Goal: Task Accomplishment & Management: Manage account settings

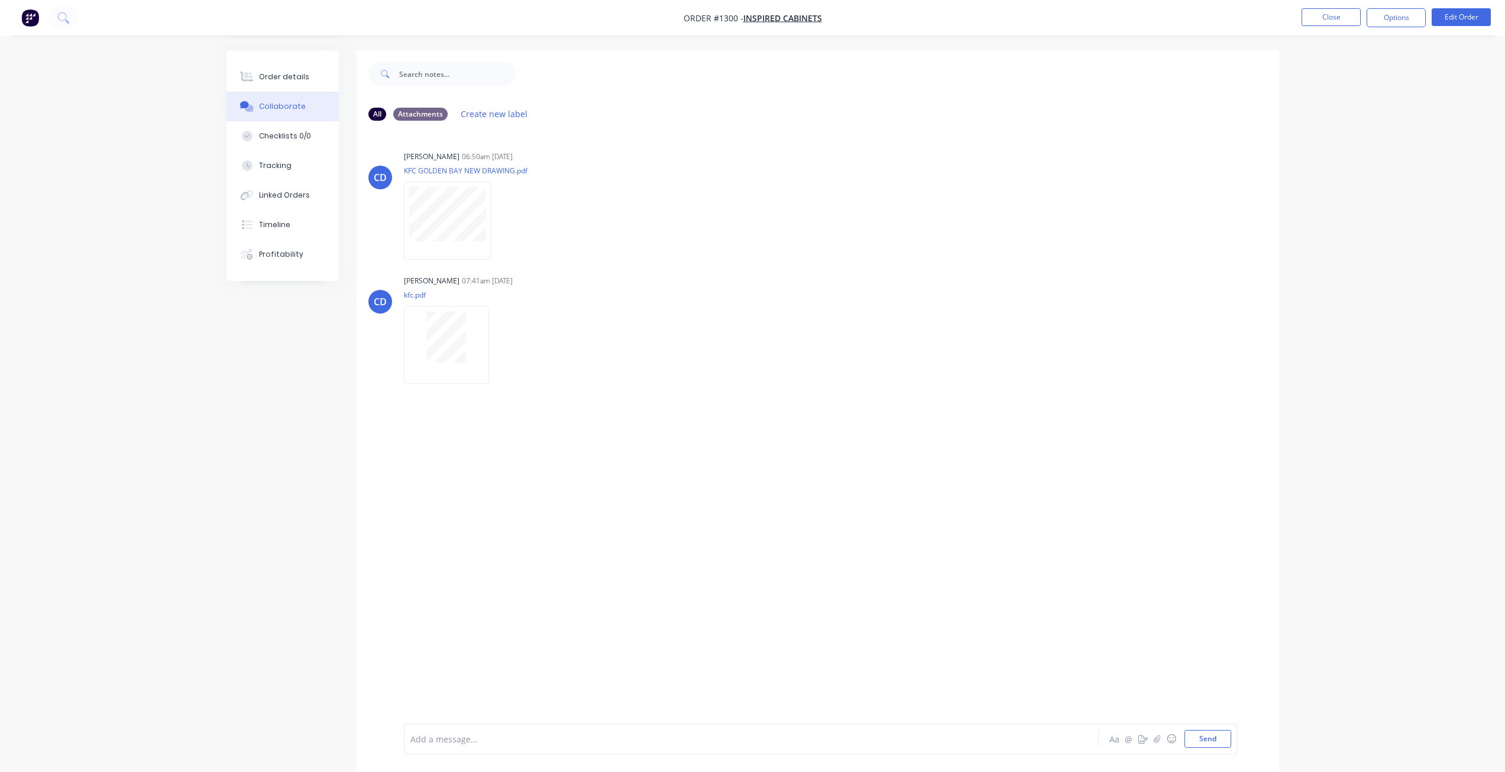
click at [1328, 5] on nav "Order #1300 - Inspired cabinets Close Options Edit Order" at bounding box center [752, 17] width 1505 height 35
click at [1327, 18] on button "Close" at bounding box center [1330, 17] width 59 height 18
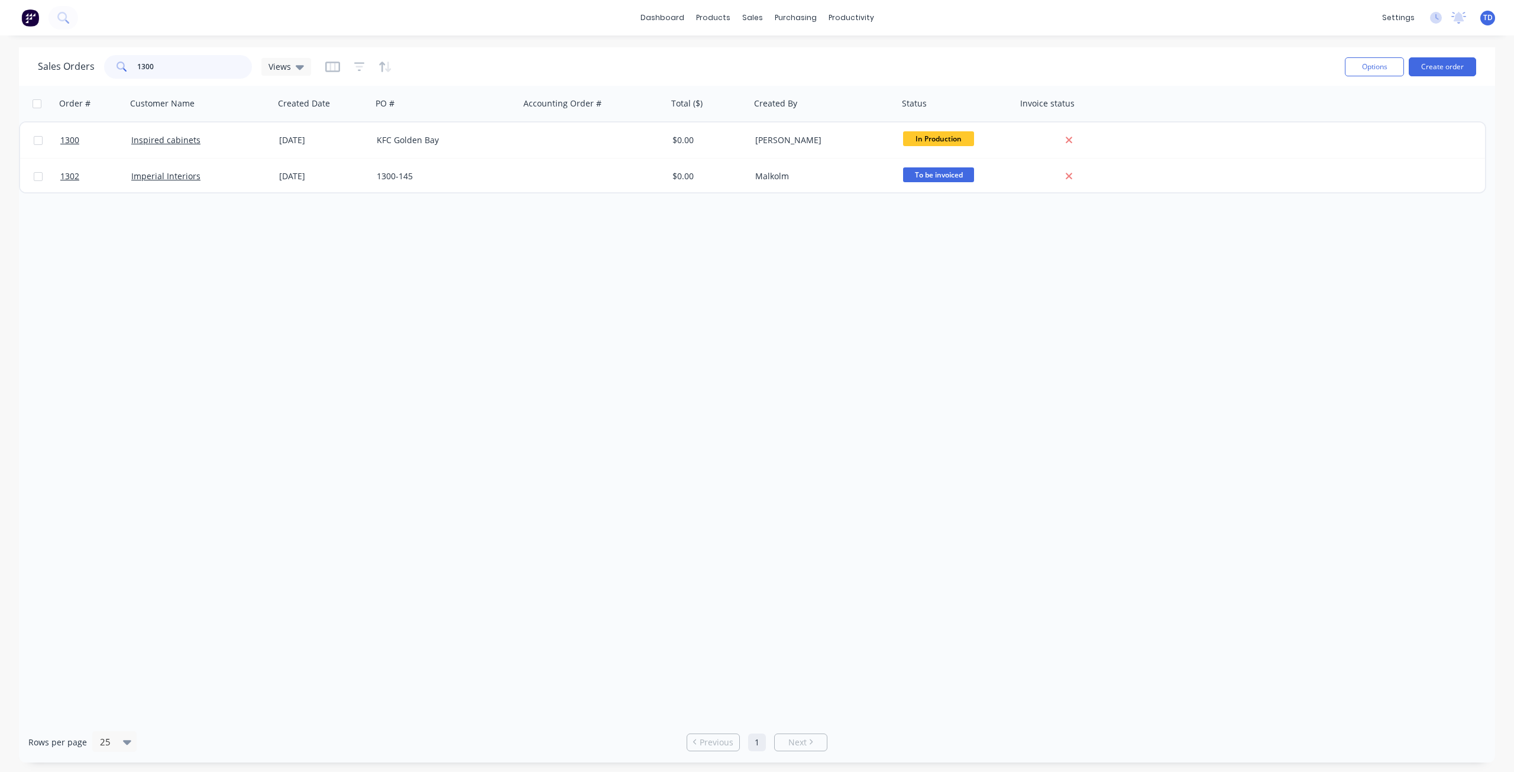
drag, startPoint x: 155, startPoint y: 70, endPoint x: 144, endPoint y: 67, distance: 11.0
click at [144, 67] on input "1300" at bounding box center [194, 67] width 115 height 24
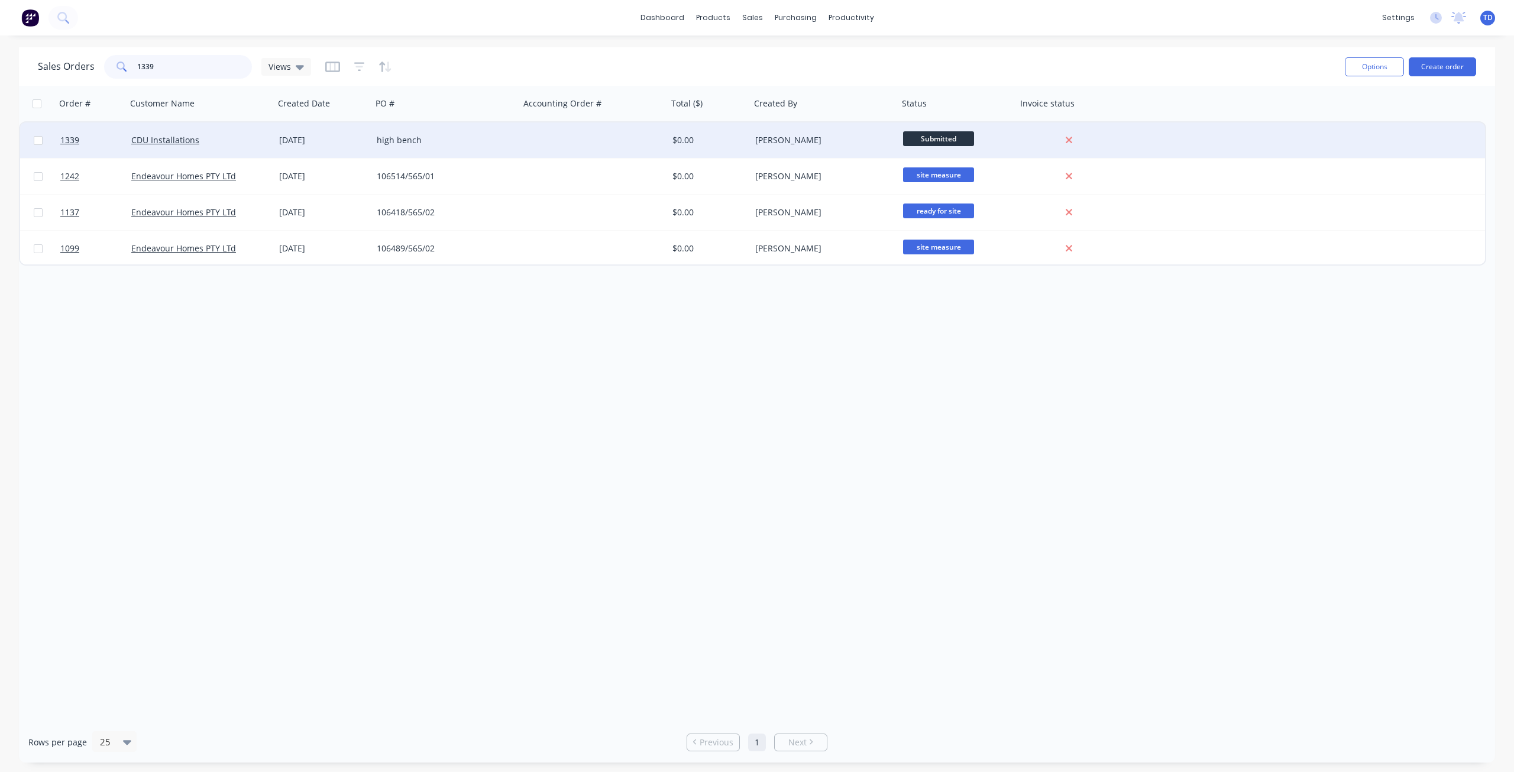
type input "1339"
click at [374, 142] on div "high bench" at bounding box center [446, 139] width 148 height 35
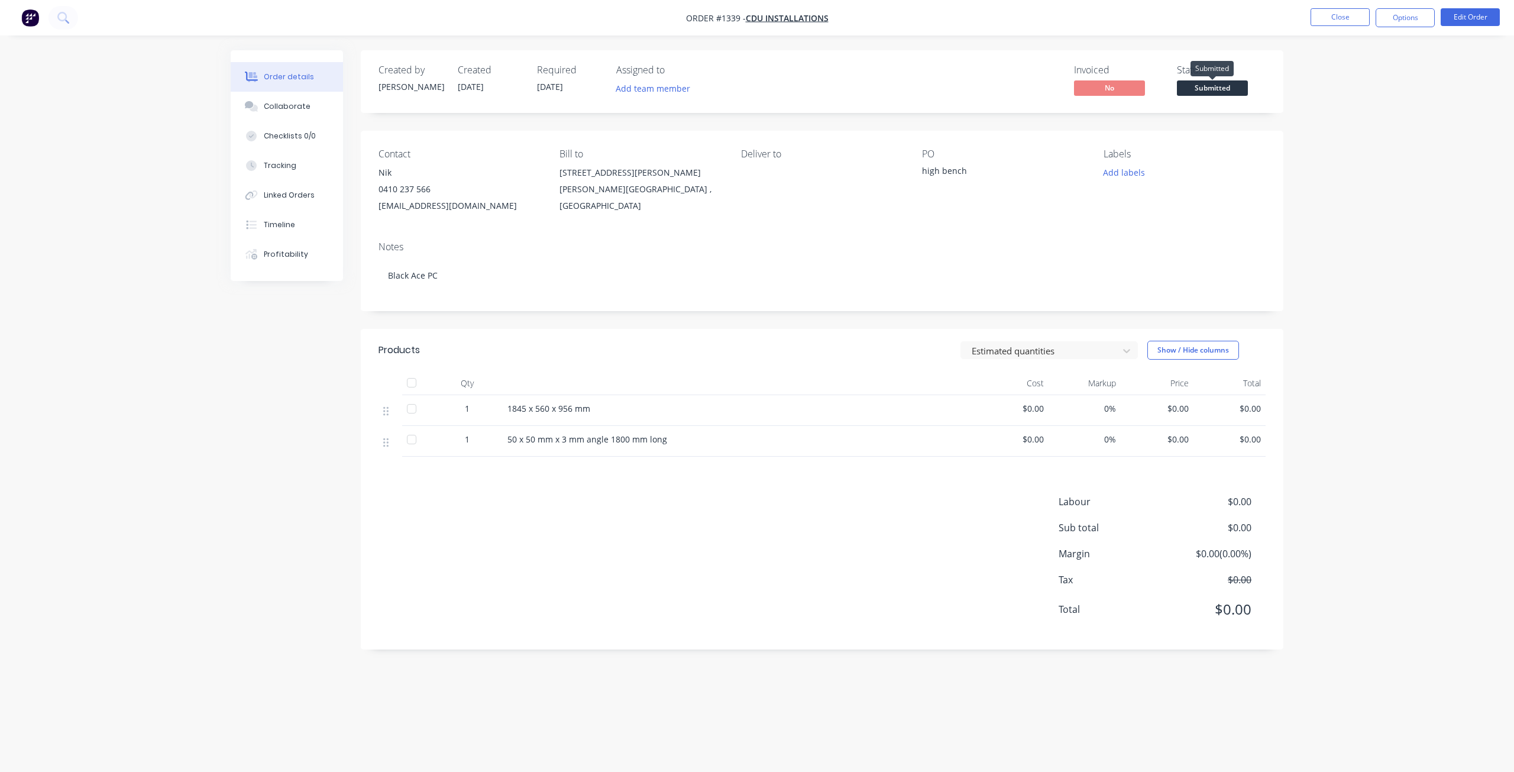
click at [1218, 87] on span "Submitted" at bounding box center [1212, 87] width 71 height 15
click at [883, 121] on div "Created by [PERSON_NAME] Created [DATE] Required [DATE] Assigned to Add team me…" at bounding box center [822, 349] width 922 height 599
click at [1336, 15] on button "Close" at bounding box center [1339, 17] width 59 height 18
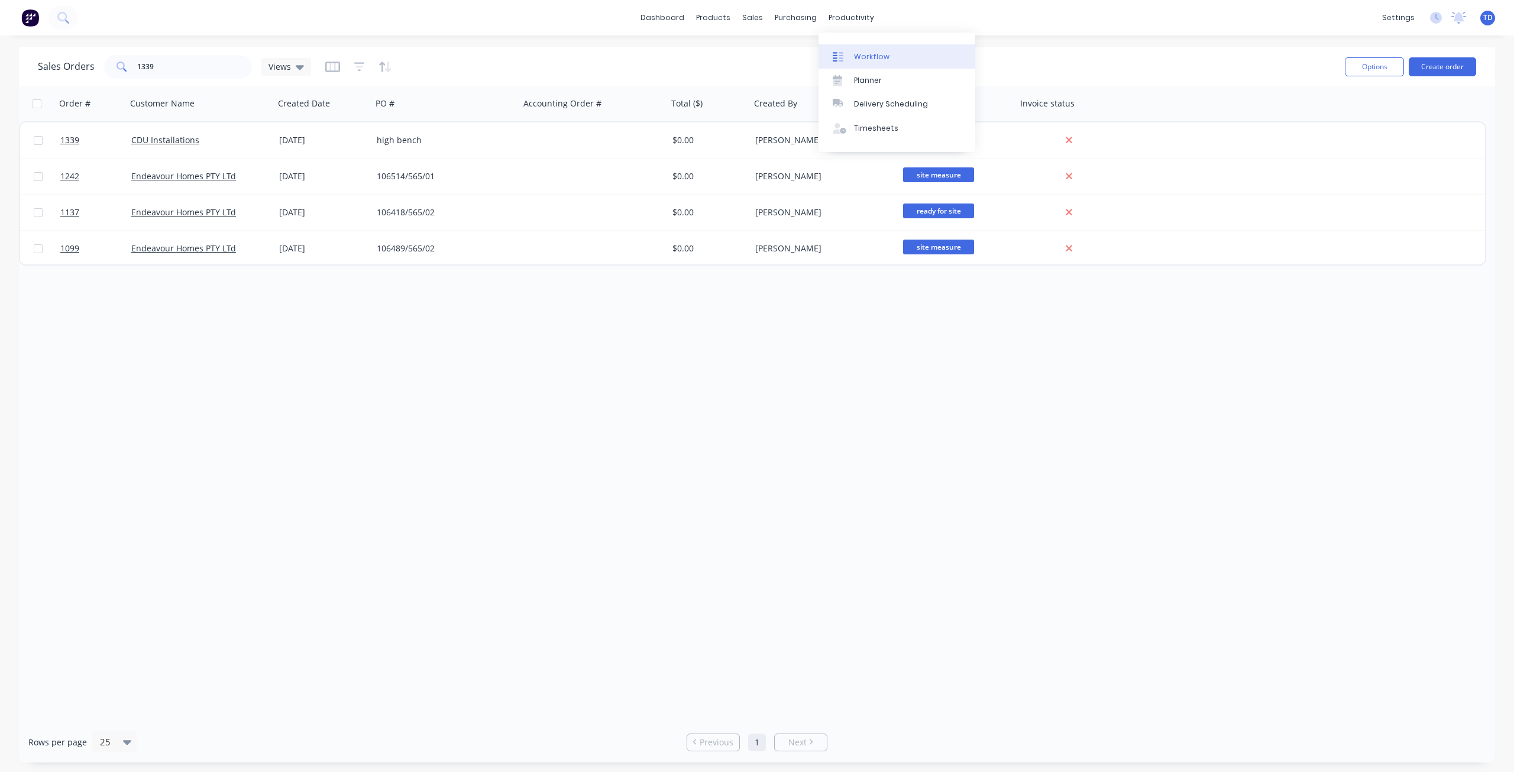
click at [866, 51] on div "Workflow" at bounding box center [871, 56] width 35 height 11
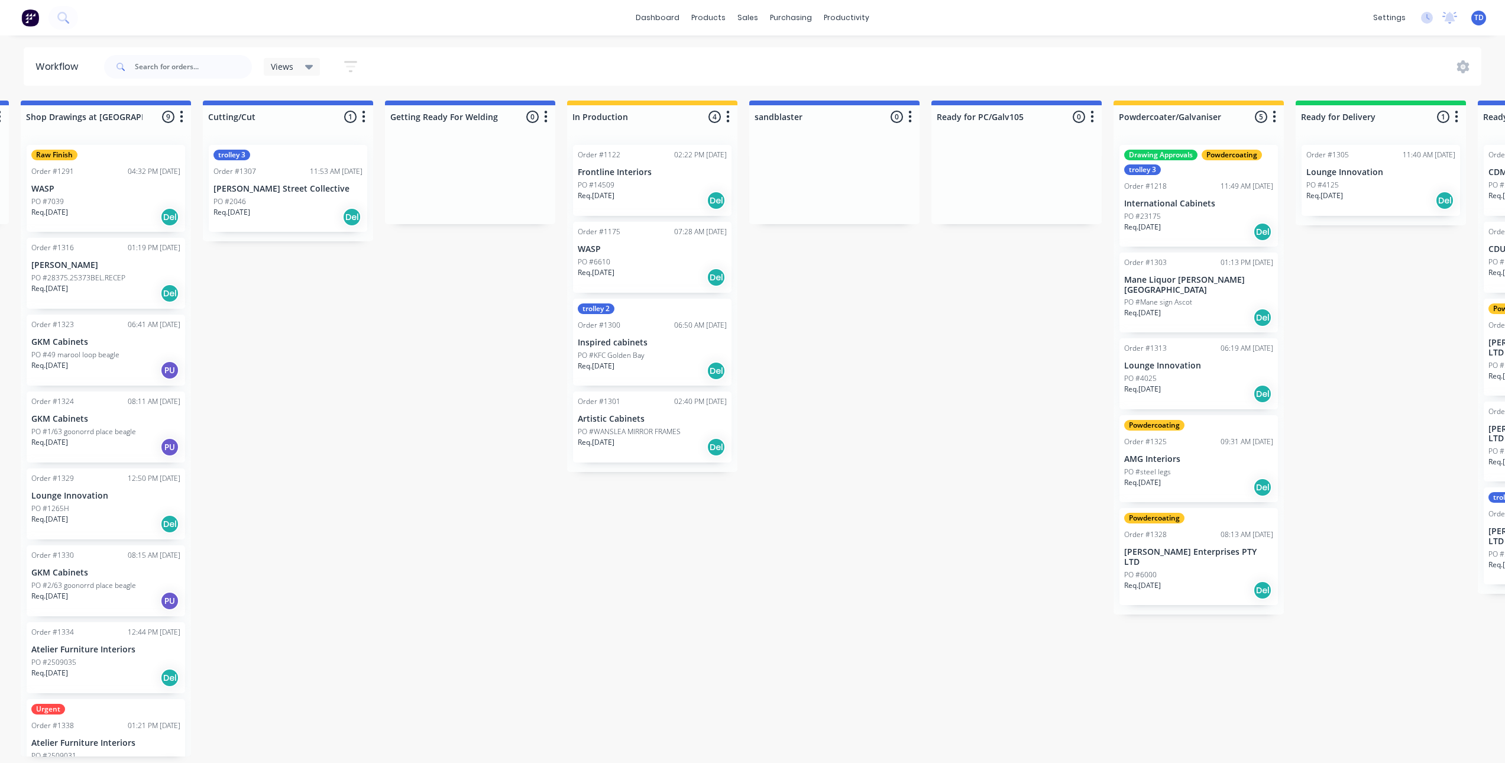
scroll to position [0, 2524]
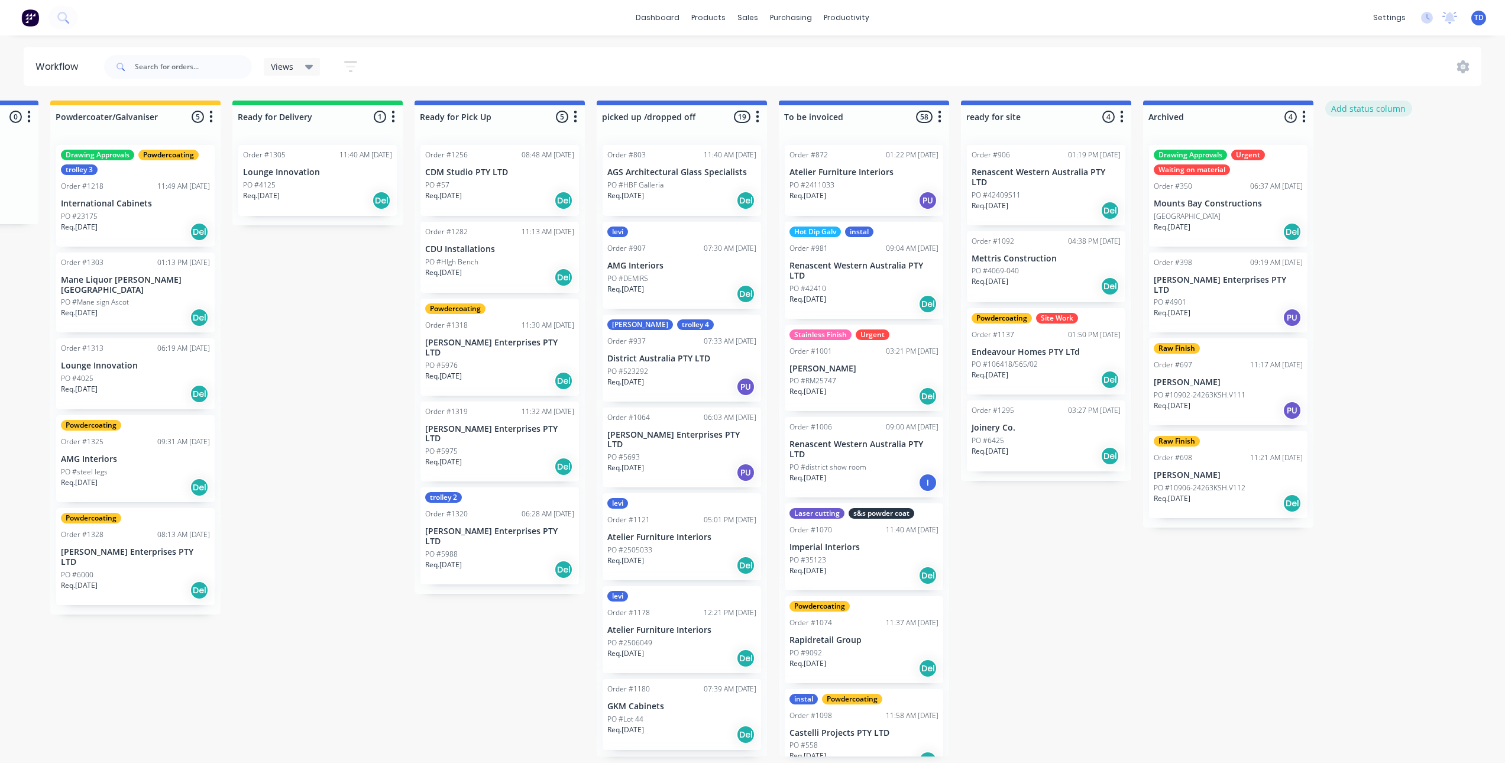
click at [1366, 106] on button "Add status column" at bounding box center [1368, 109] width 87 height 16
click at [1365, 120] on input at bounding box center [1410, 117] width 156 height 18
type input "waiting for approval"
click at [1370, 142] on button "Add" at bounding box center [1364, 144] width 65 height 19
drag, startPoint x: 1487, startPoint y: 117, endPoint x: 1139, endPoint y: 110, distance: 347.7
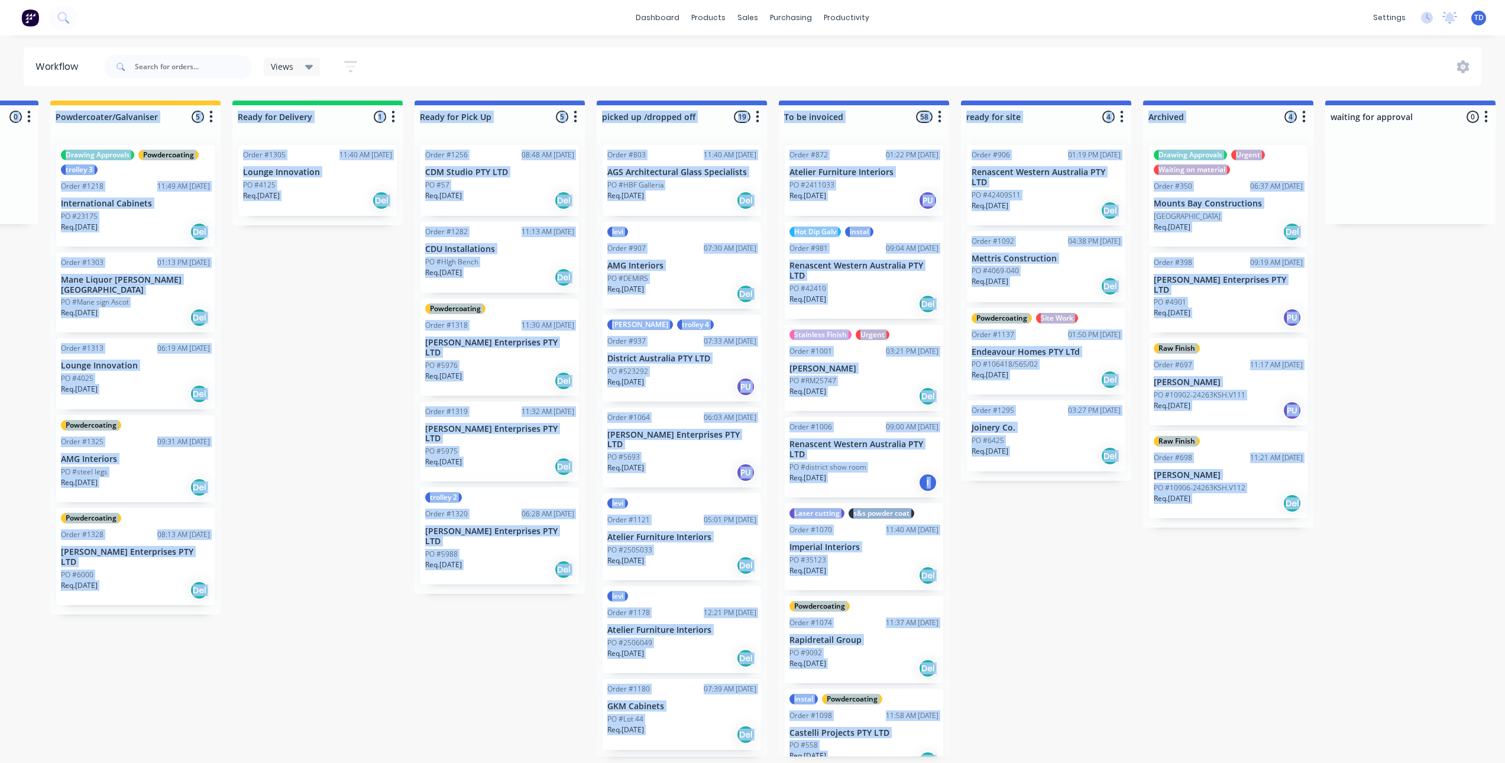
drag, startPoint x: 1383, startPoint y: 103, endPoint x: 1377, endPoint y: 99, distance: 8.0
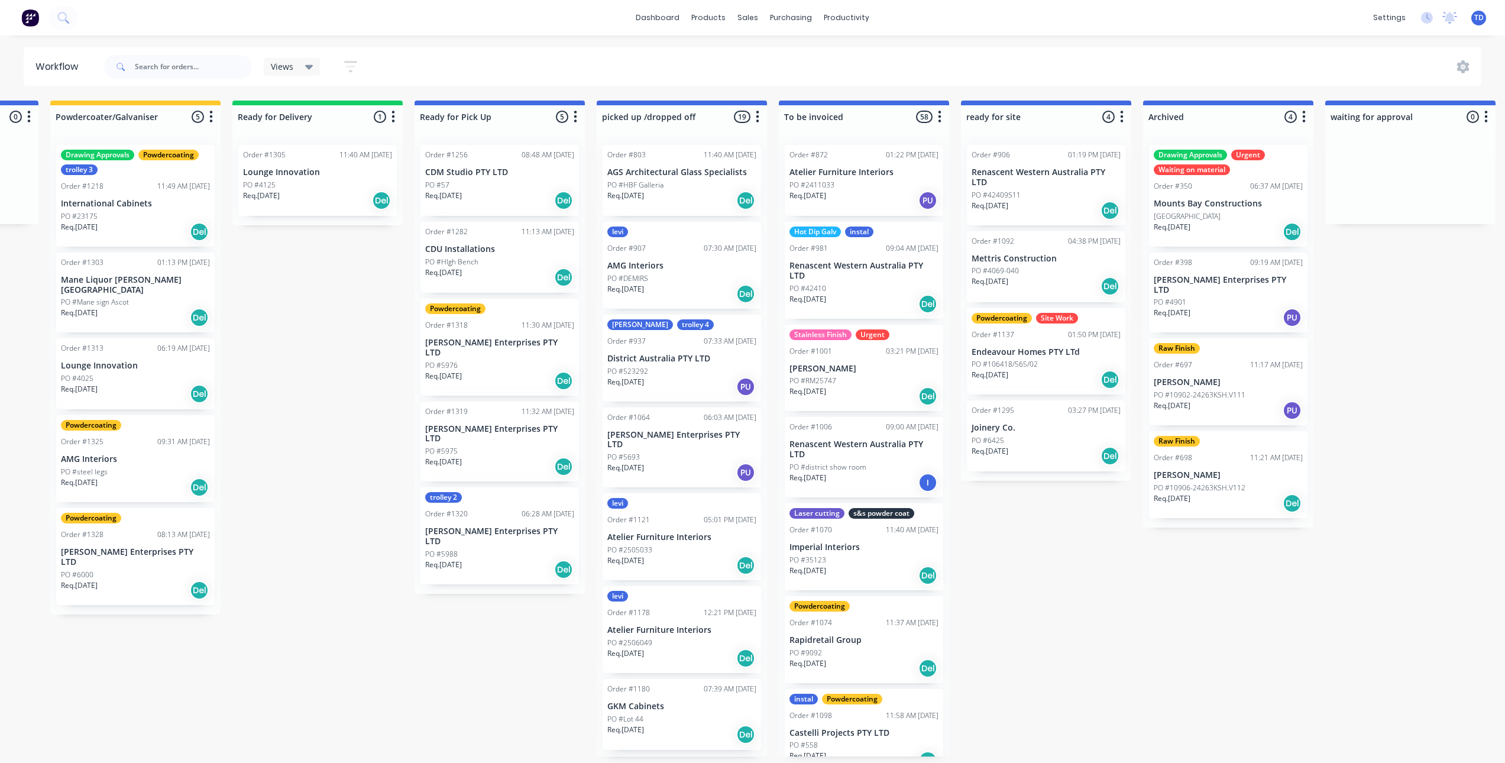
click at [1398, 154] on div at bounding box center [1410, 179] width 170 height 89
drag, startPoint x: 1403, startPoint y: 152, endPoint x: 1438, endPoint y: 155, distance: 35.0
click at [1438, 155] on div at bounding box center [1410, 179] width 170 height 89
drag, startPoint x: 1485, startPoint y: 115, endPoint x: 971, endPoint y: 192, distance: 518.9
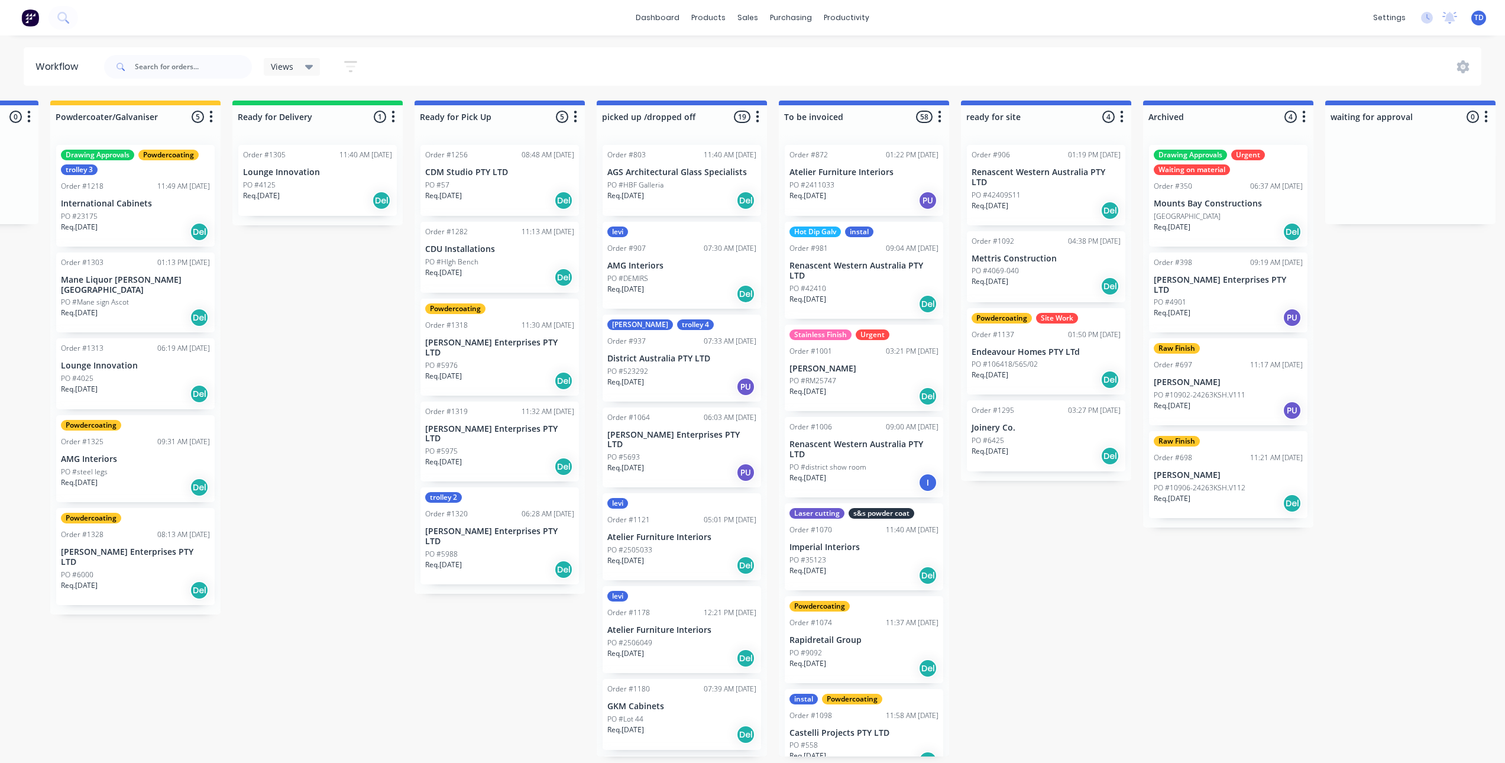
click at [1485, 118] on icon "button" at bounding box center [1486, 116] width 4 height 15
click at [1360, 174] on div at bounding box center [1410, 179] width 170 height 89
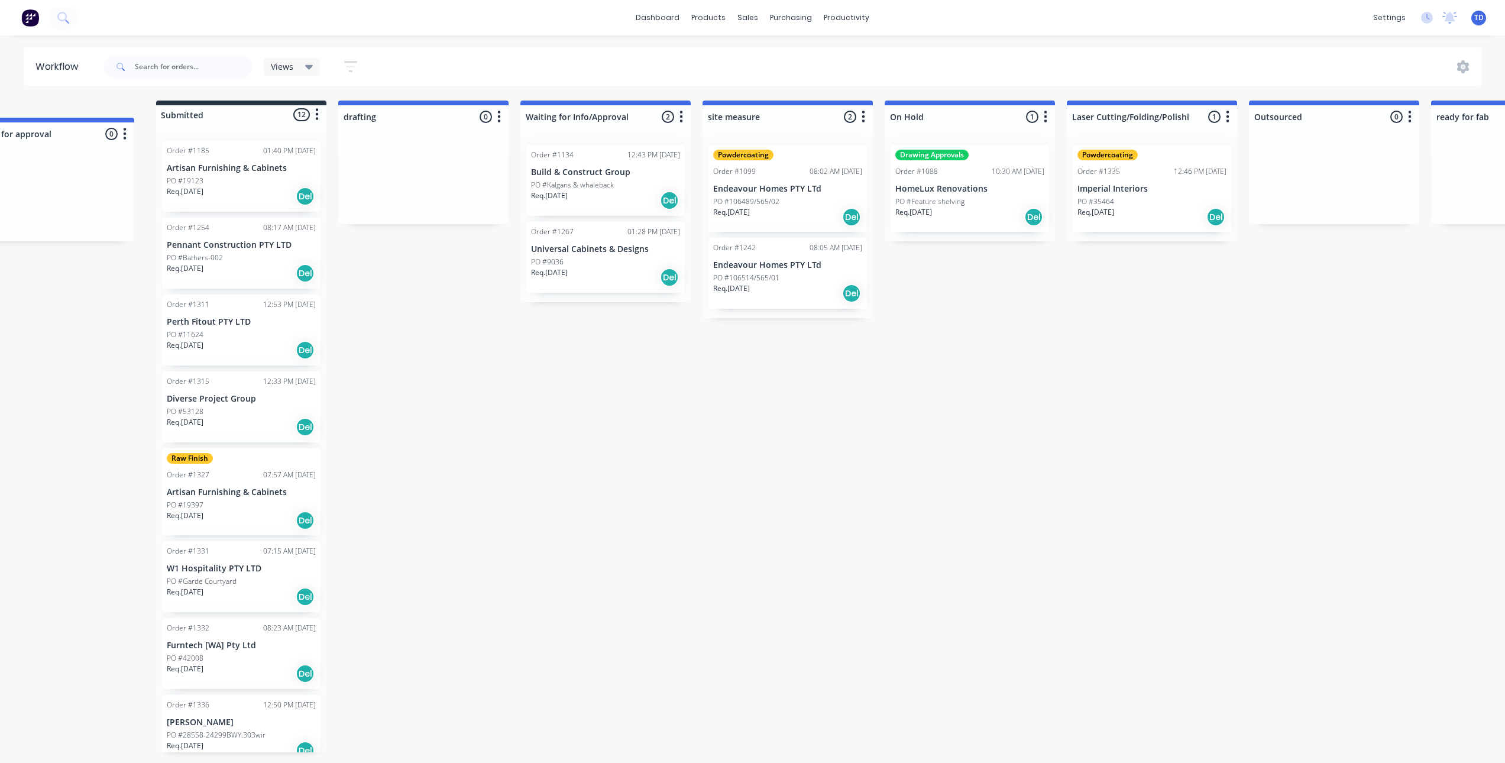
scroll to position [0, 0]
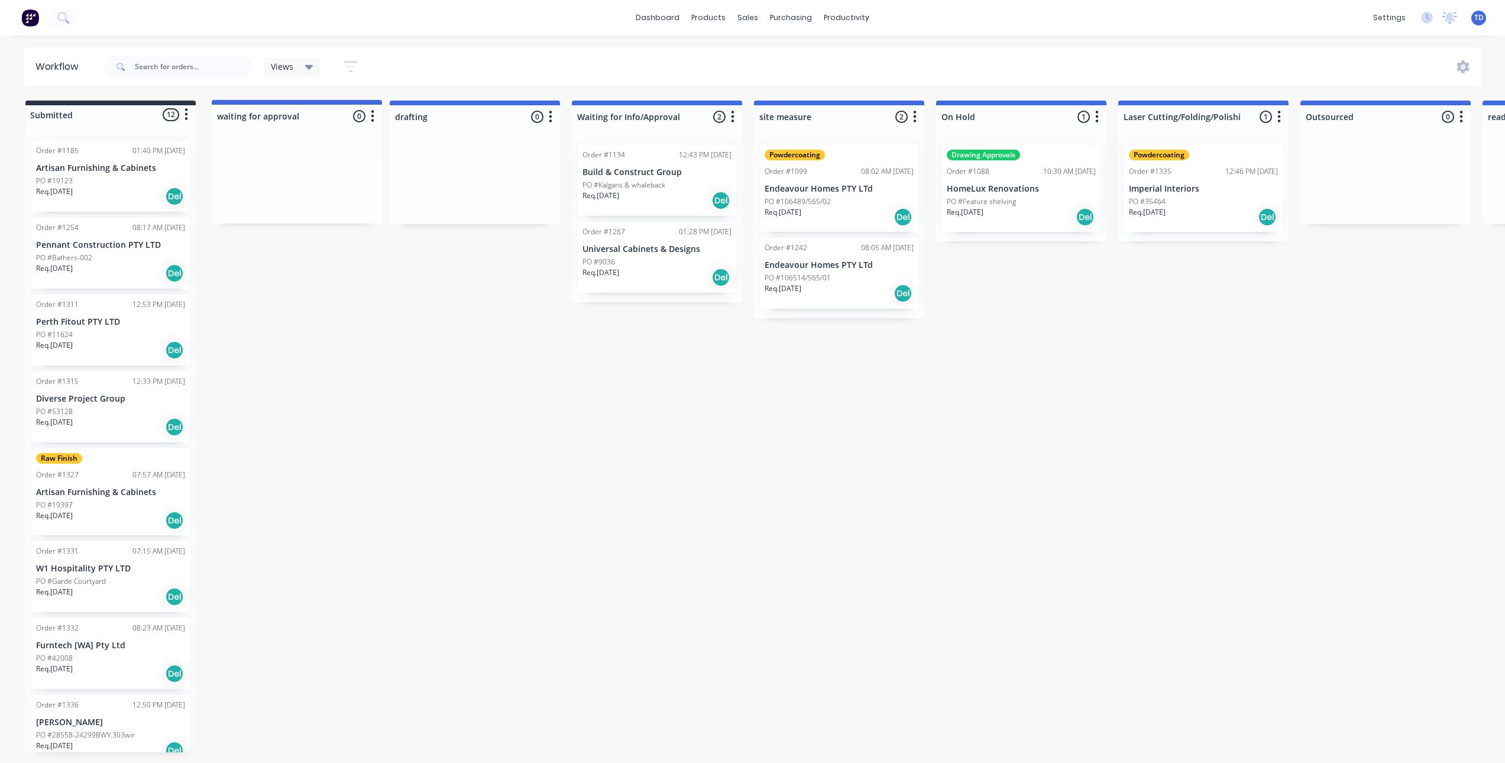
drag, startPoint x: 1429, startPoint y: 116, endPoint x: 313, endPoint y: 116, distance: 1116.2
click at [549, 115] on icon "button" at bounding box center [551, 116] width 4 height 15
click at [474, 219] on button "Delete" at bounding box center [498, 220] width 118 height 20
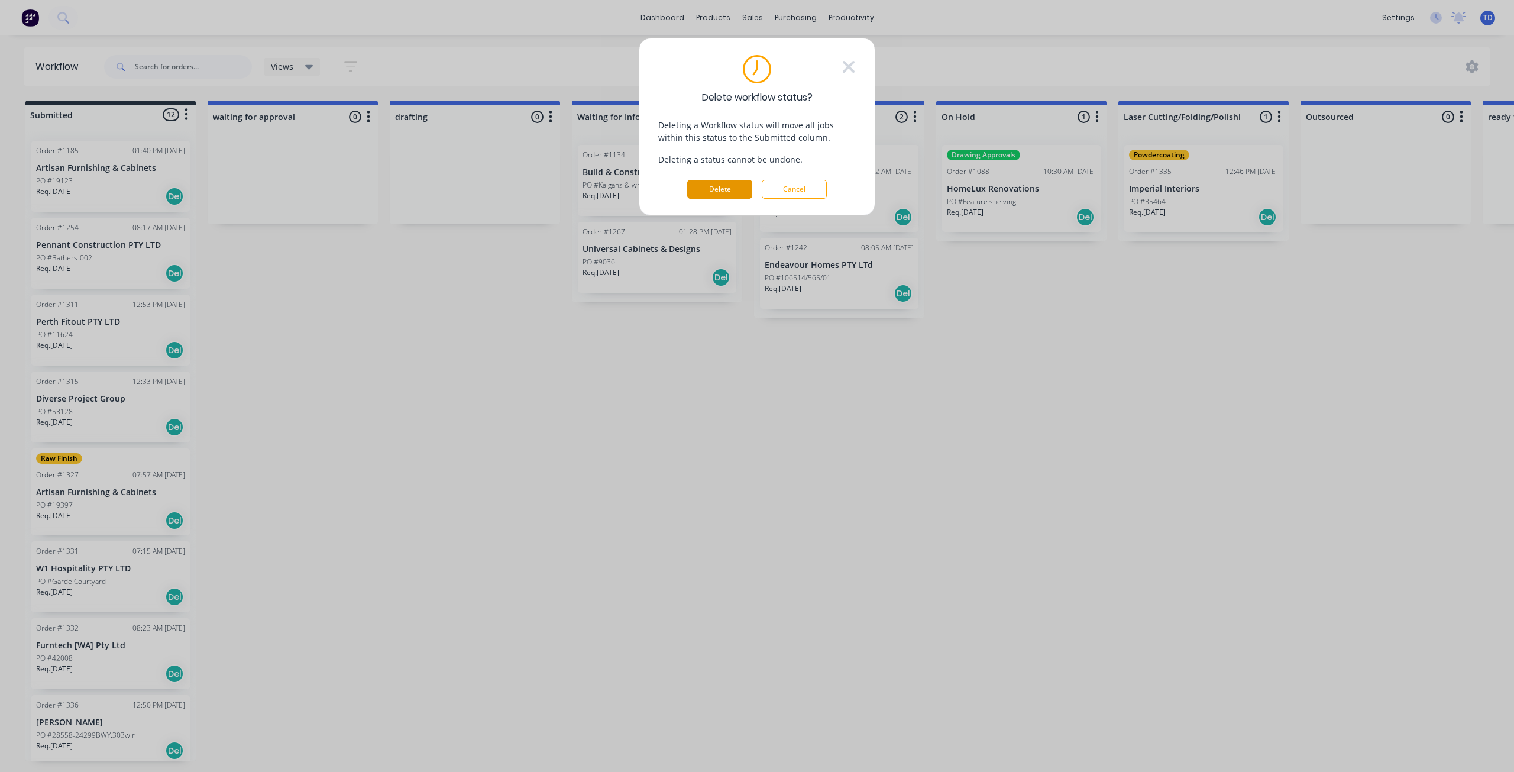
click at [733, 186] on button "Delete" at bounding box center [719, 189] width 65 height 19
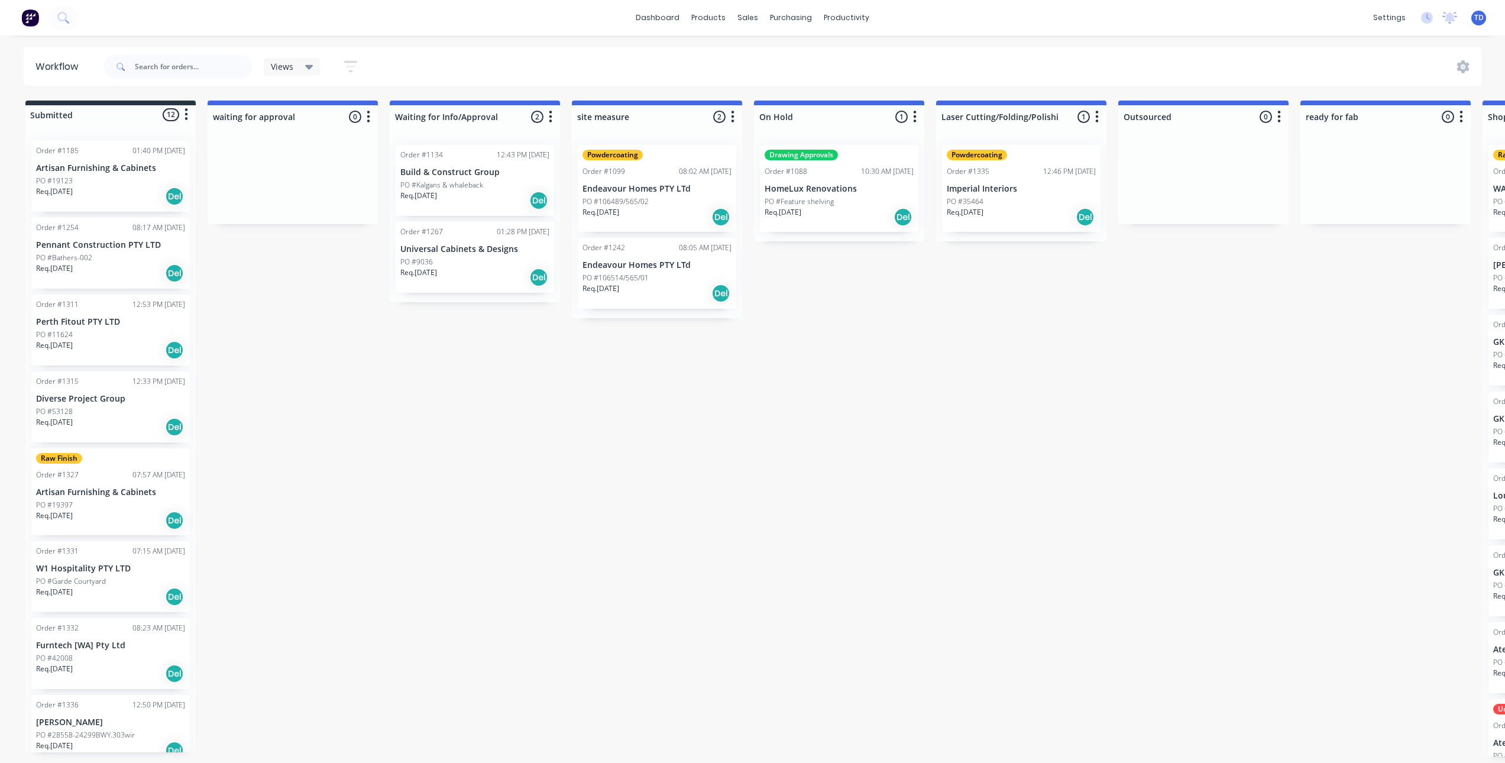
drag, startPoint x: 514, startPoint y: 656, endPoint x: 767, endPoint y: 21, distance: 683.7
click at [751, 40] on div "dashboard products sales purchasing productivity dashboard products Product Cat…" at bounding box center [752, 346] width 1505 height 692
click at [777, 54] on div "Sales Orders" at bounding box center [791, 56] width 48 height 11
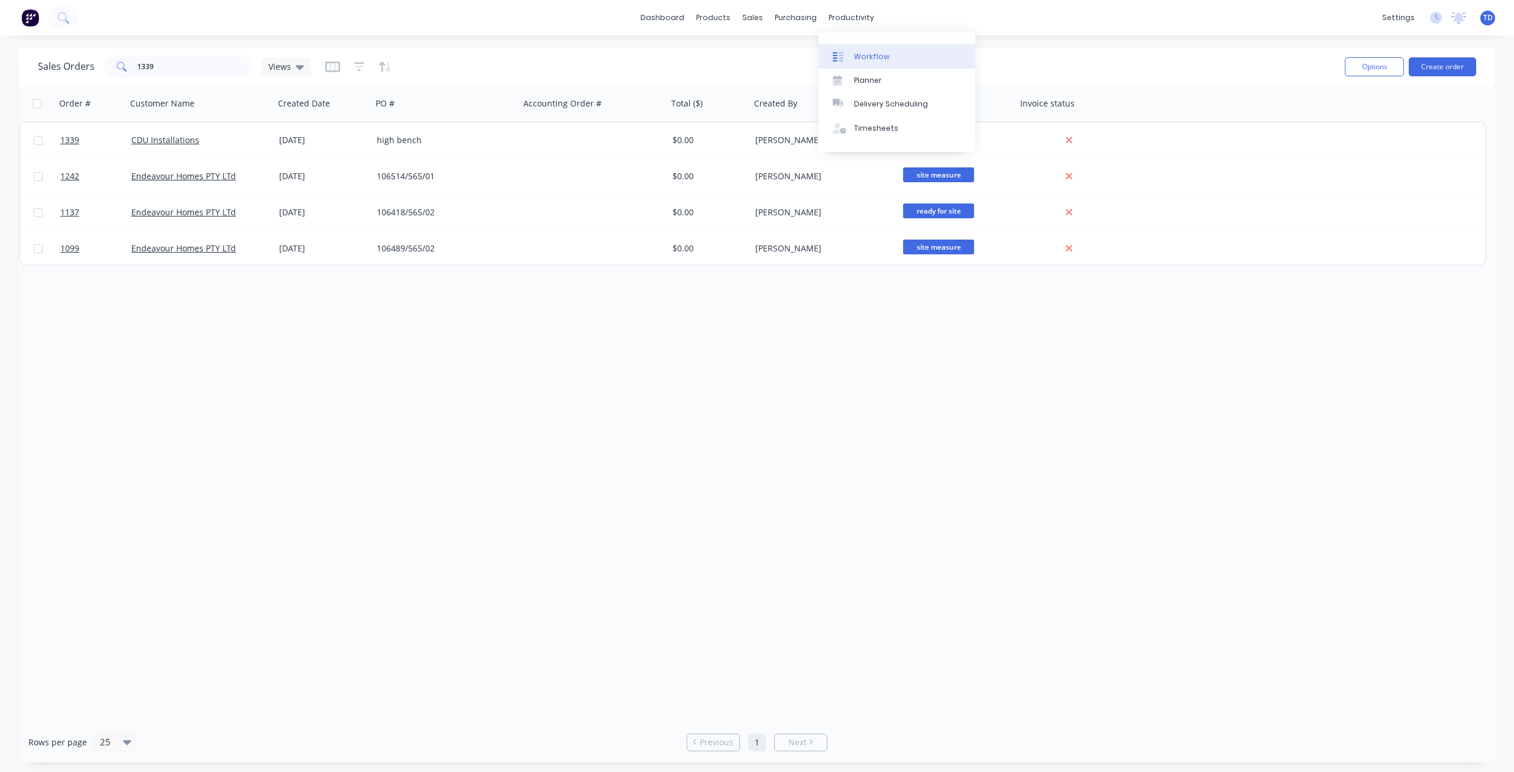
click at [864, 59] on div "Workflow" at bounding box center [871, 56] width 35 height 11
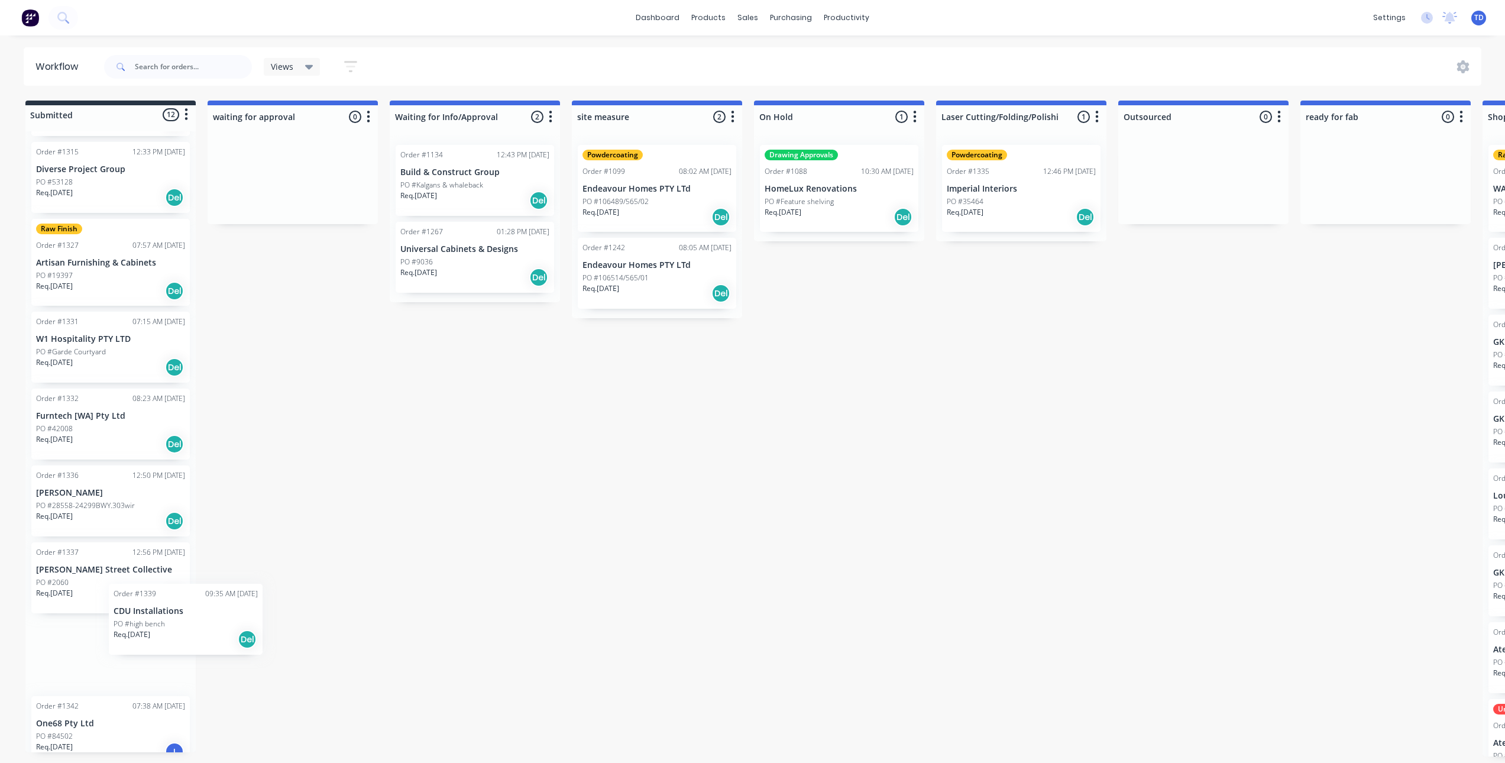
scroll to position [230, 0]
drag, startPoint x: 166, startPoint y: 625, endPoint x: 287, endPoint y: 171, distance: 469.2
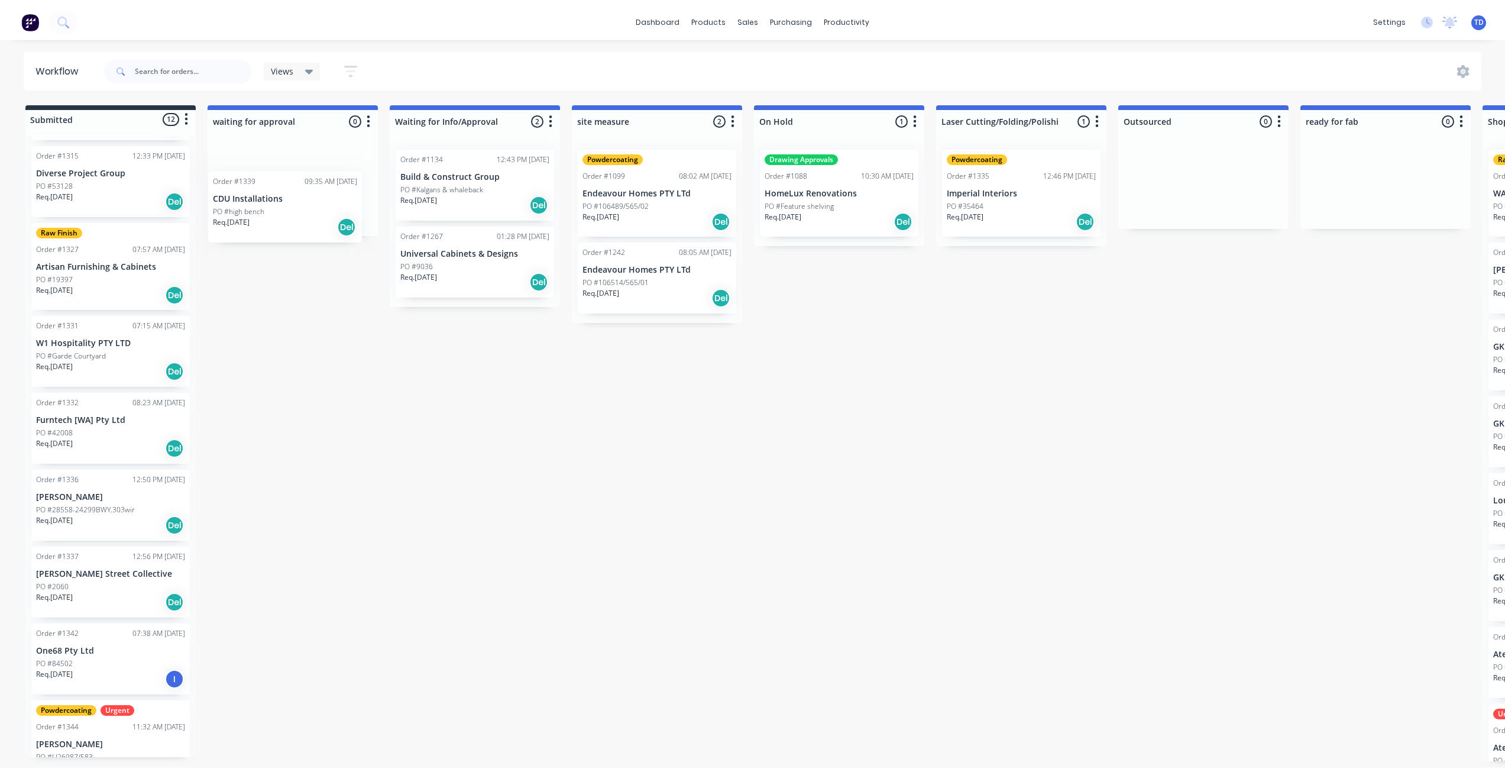
scroll to position [0, 0]
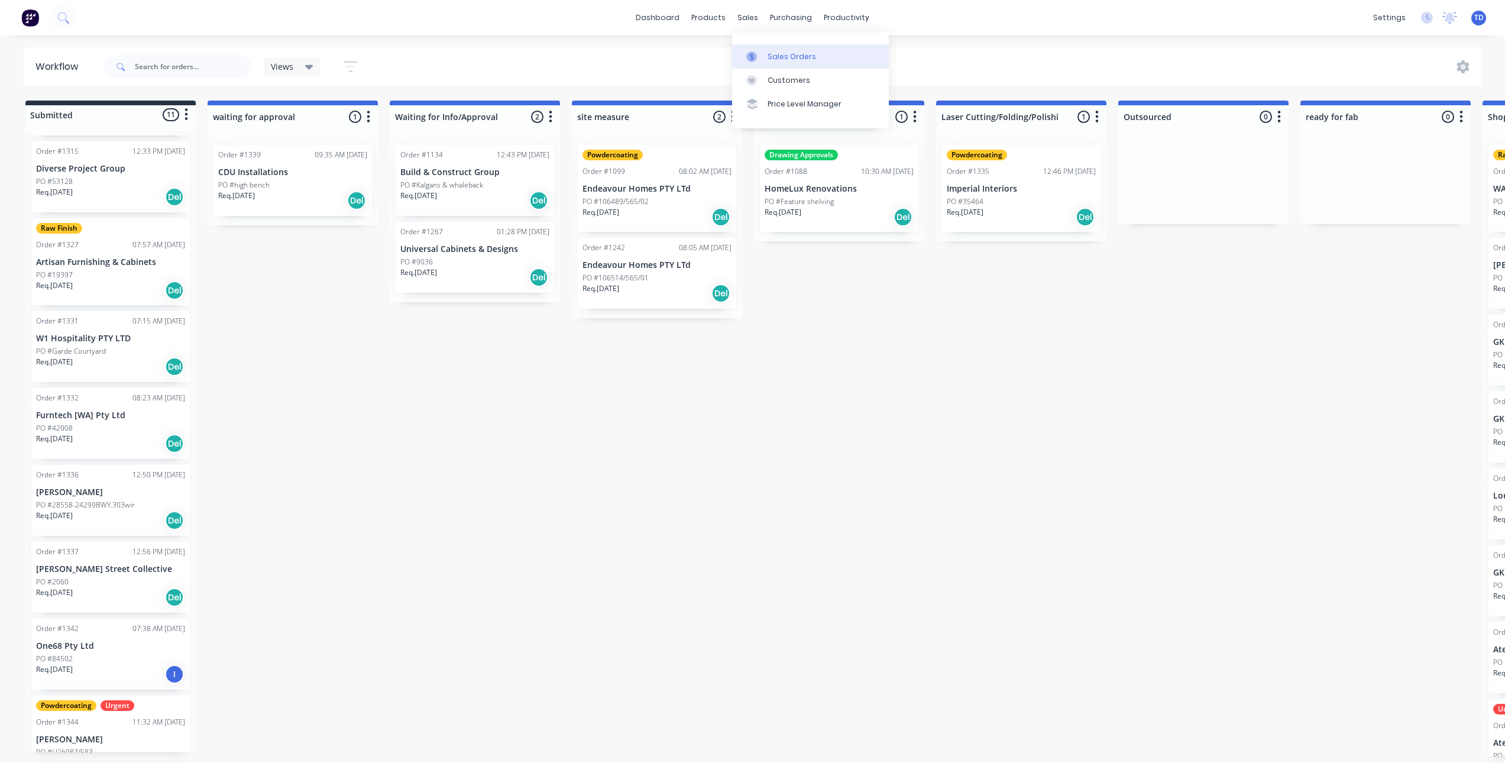
click at [763, 55] on div at bounding box center [755, 56] width 18 height 11
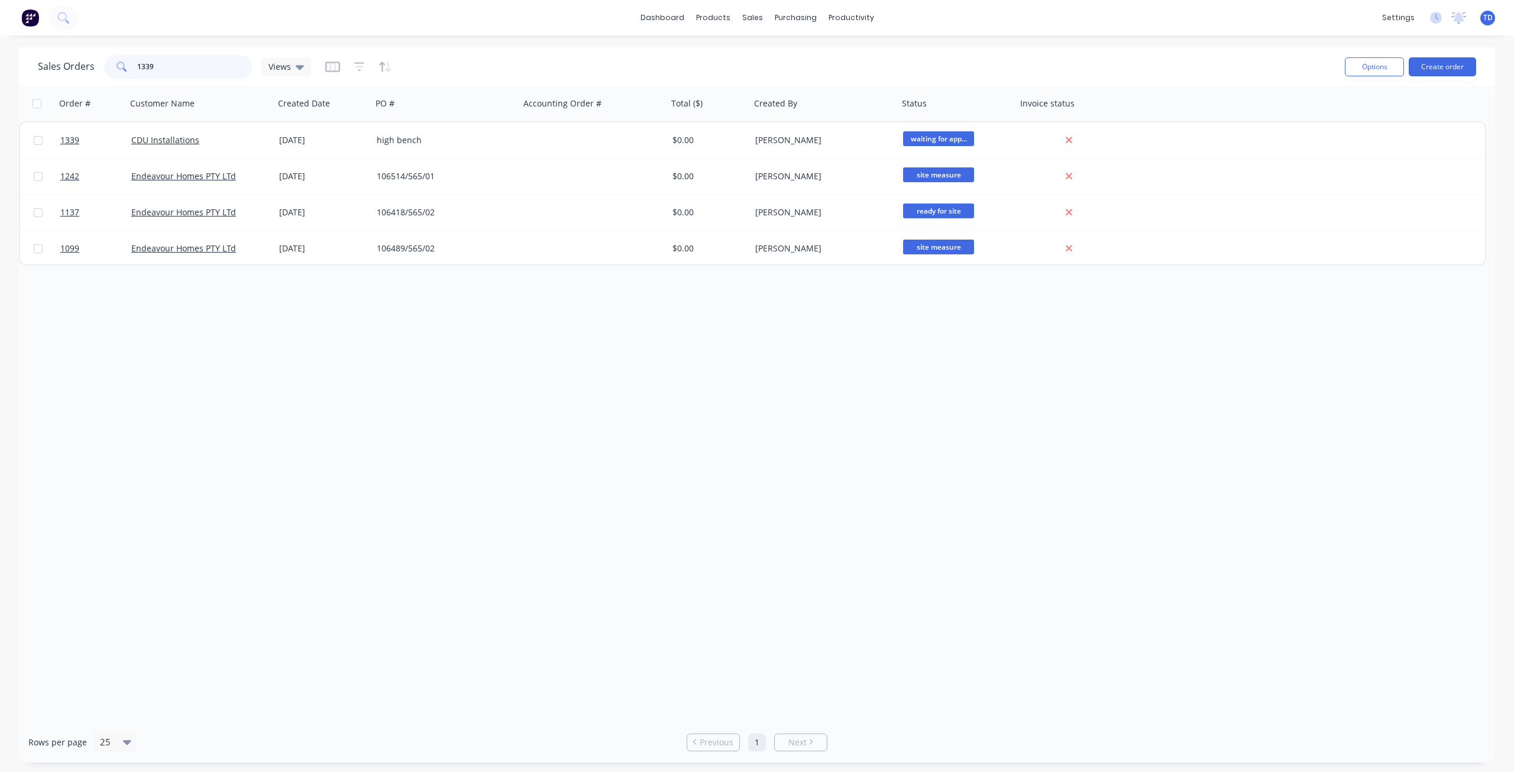
drag, startPoint x: 174, startPoint y: 61, endPoint x: 72, endPoint y: 55, distance: 101.9
click at [71, 57] on div "Sales Orders 1339 Views" at bounding box center [174, 67] width 273 height 24
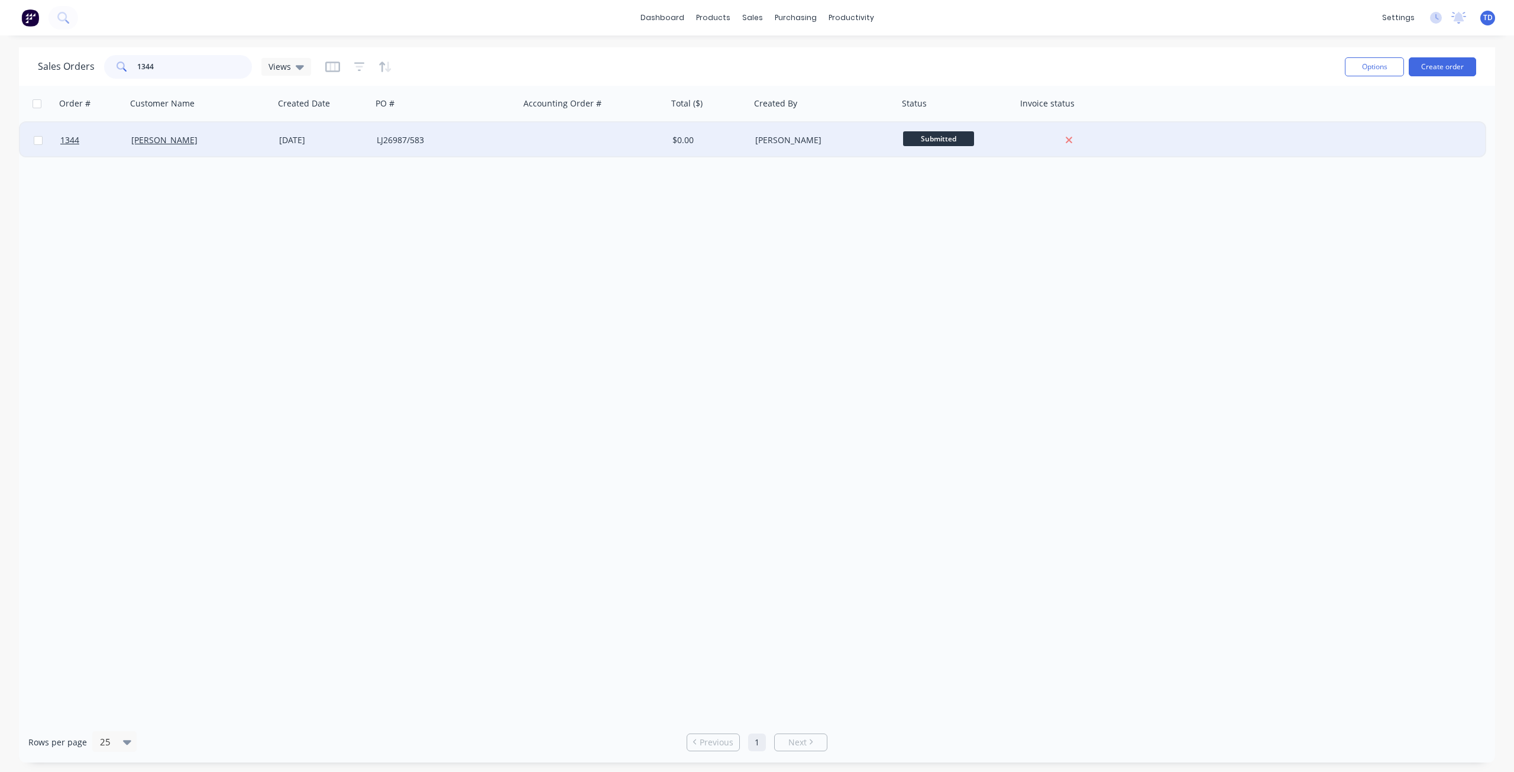
type input "1344"
click at [355, 138] on div "[DATE]" at bounding box center [323, 140] width 88 height 12
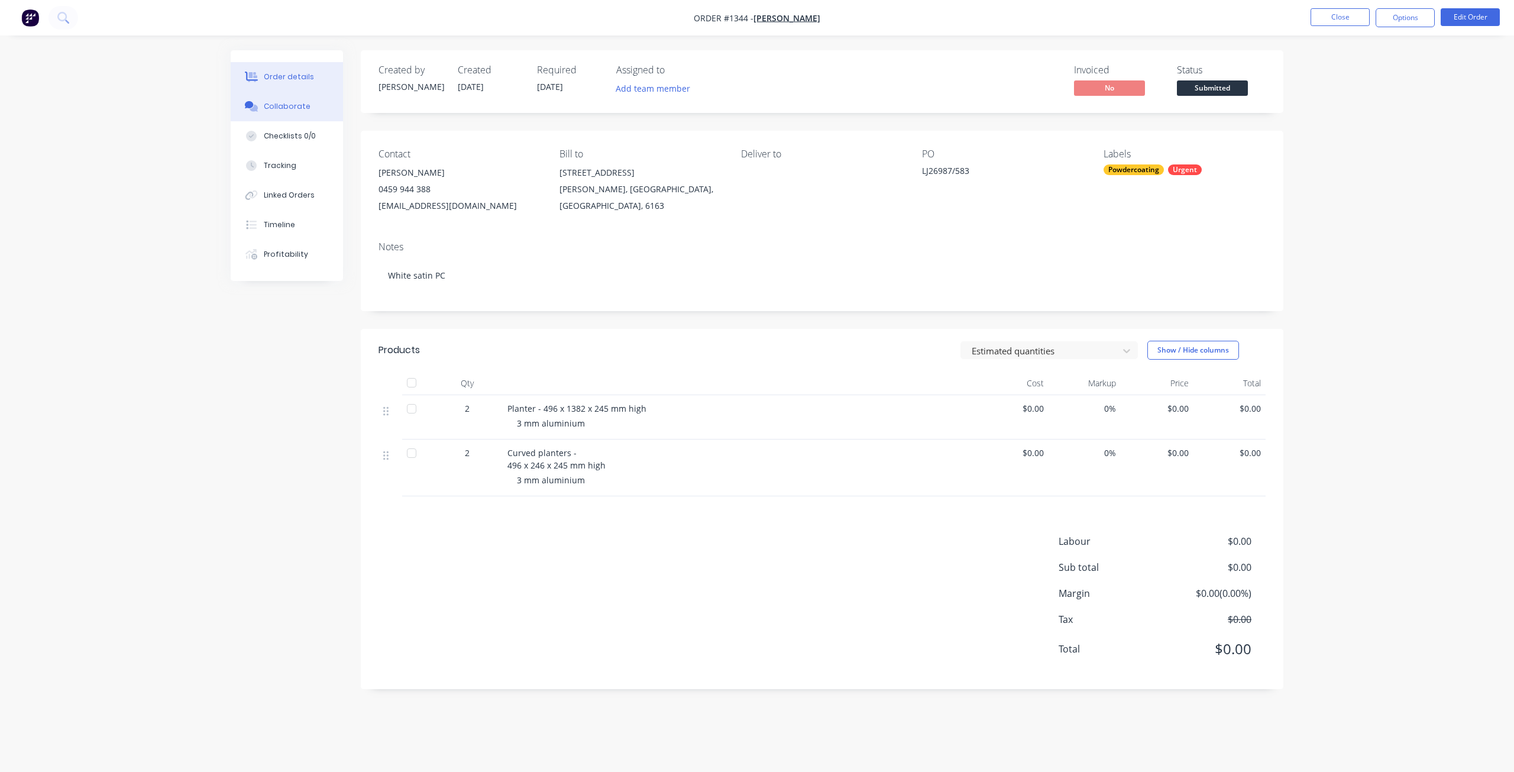
click at [287, 116] on button "Collaborate" at bounding box center [287, 107] width 112 height 30
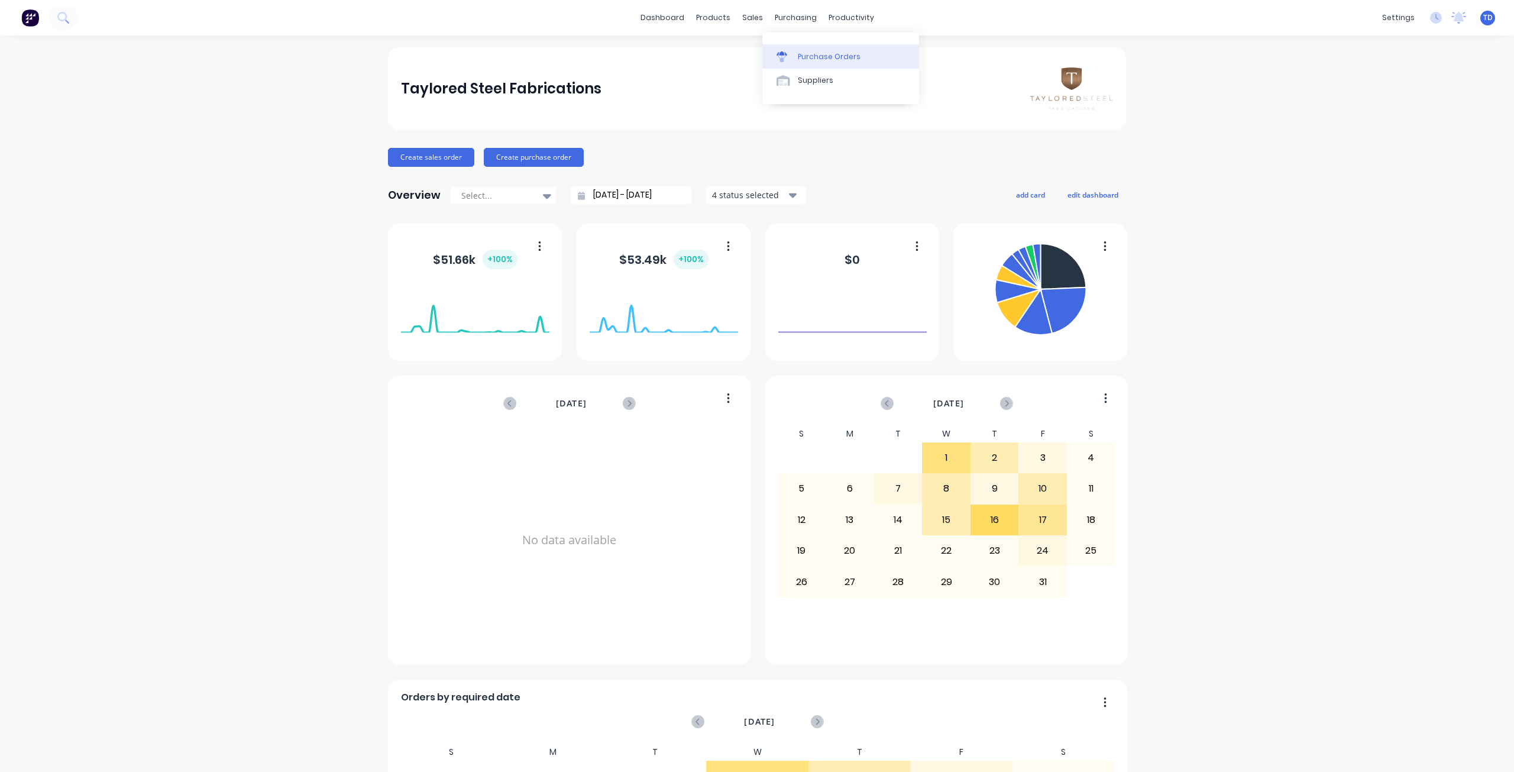
click at [795, 57] on link "Purchase Orders" at bounding box center [840, 56] width 157 height 24
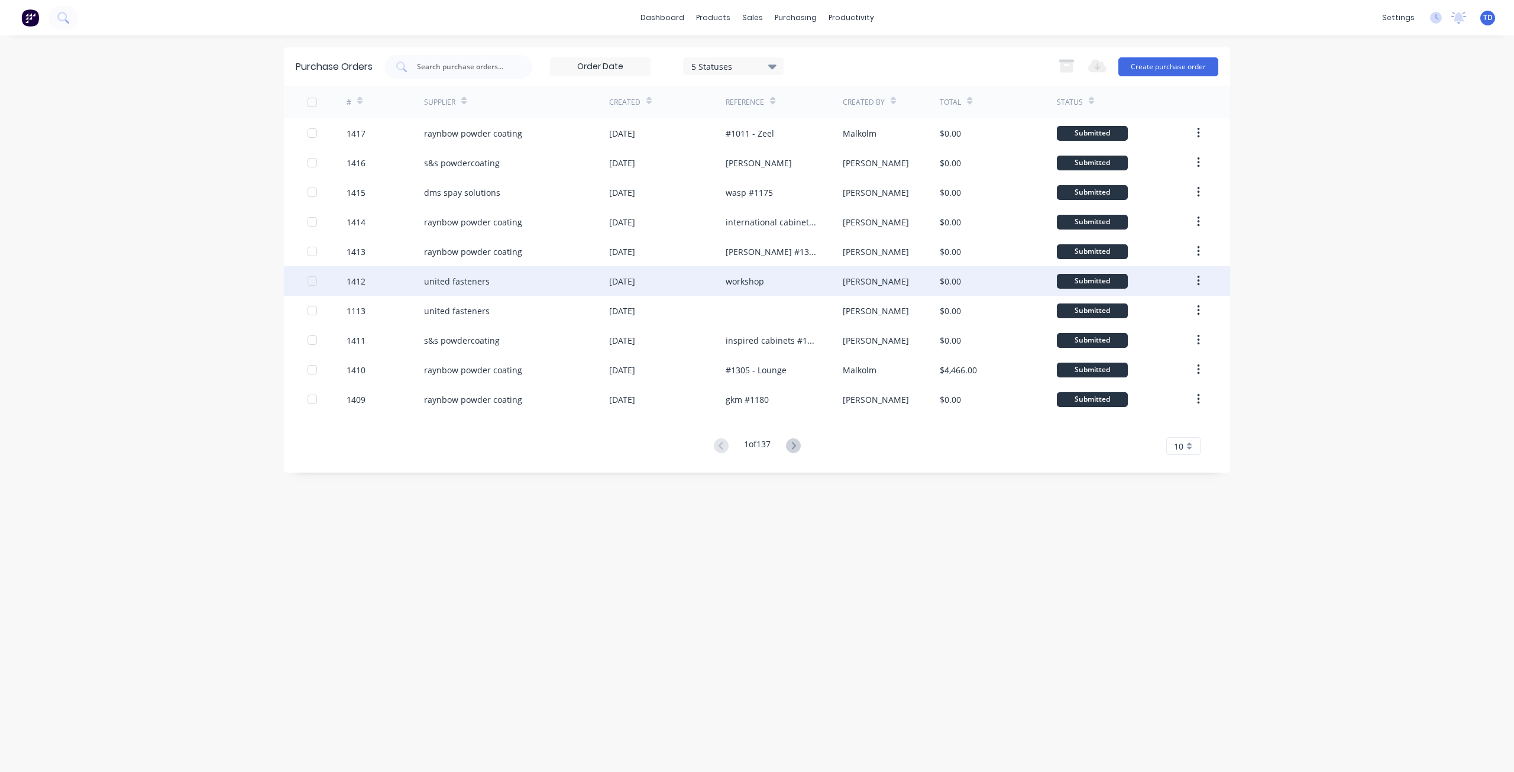
click at [532, 285] on div "united fasteners" at bounding box center [516, 281] width 185 height 30
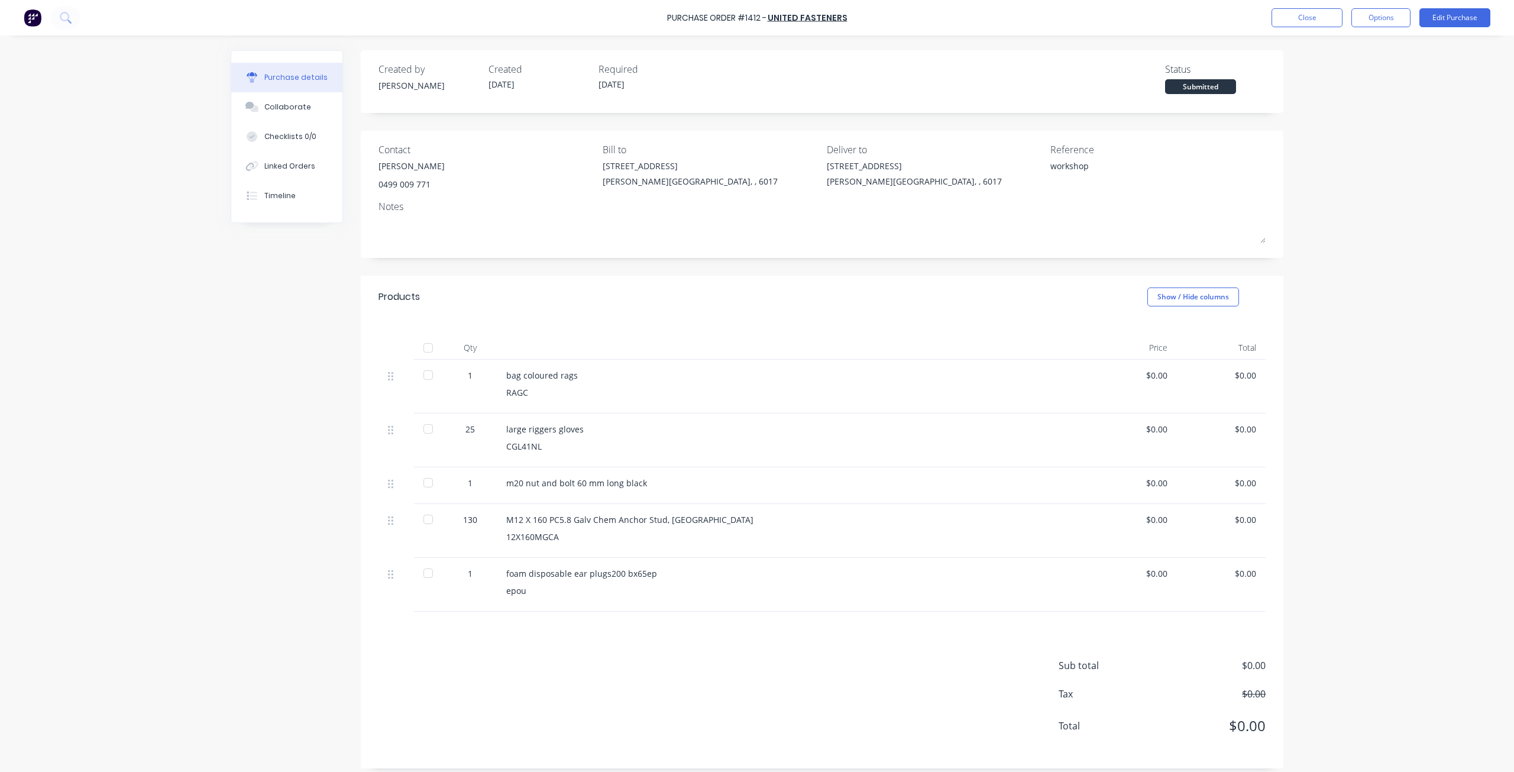
type textarea "x"
click at [1291, 12] on button "Close" at bounding box center [1306, 17] width 71 height 19
